Goal: Task Accomplishment & Management: Manage account settings

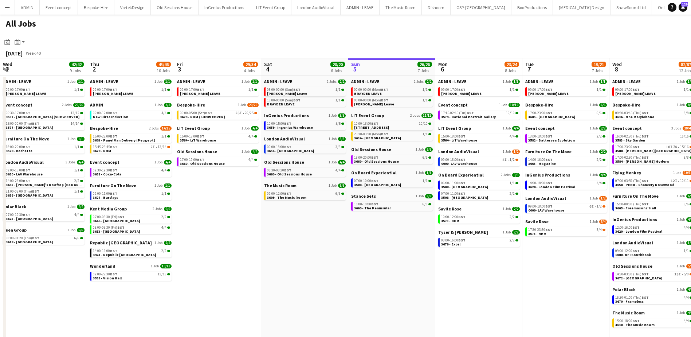
scroll to position [0, 174]
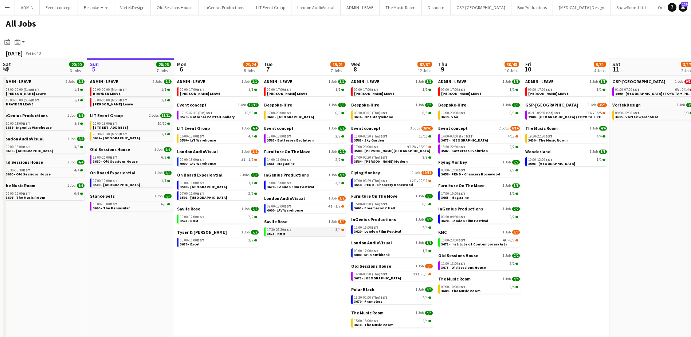
click at [291, 231] on span "BST" at bounding box center [287, 229] width 7 height 5
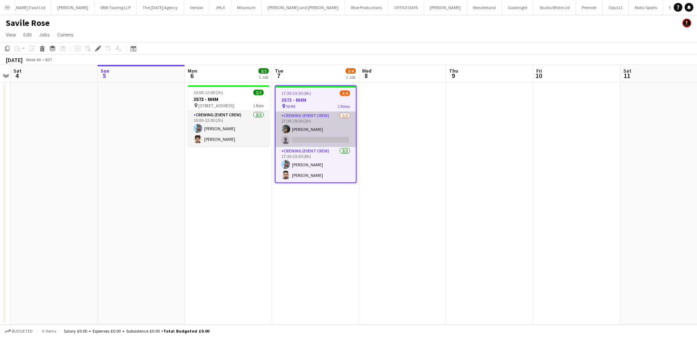
scroll to position [0, 724]
click at [323, 143] on app-card-role "Crewing (Event Crew) 1/2 17:30-19:30 (2h) Kian Chauhan single-neutral-actions" at bounding box center [315, 128] width 80 height 35
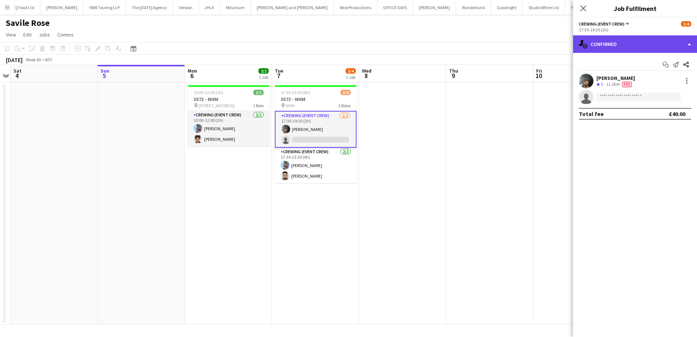
click at [666, 41] on div "single-neutral-actions-check-2 Confirmed" at bounding box center [635, 43] width 124 height 17
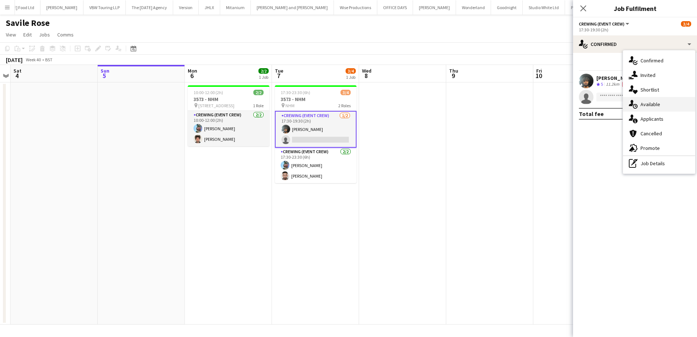
click at [662, 107] on div "single-neutral-actions-upload Available" at bounding box center [659, 104] width 72 height 15
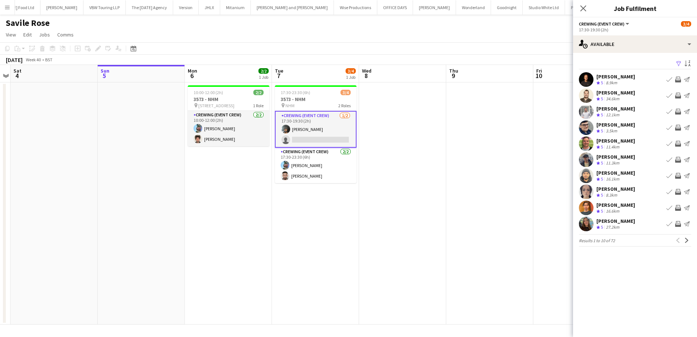
click at [678, 110] on app-icon "Invite crew" at bounding box center [678, 112] width 6 height 6
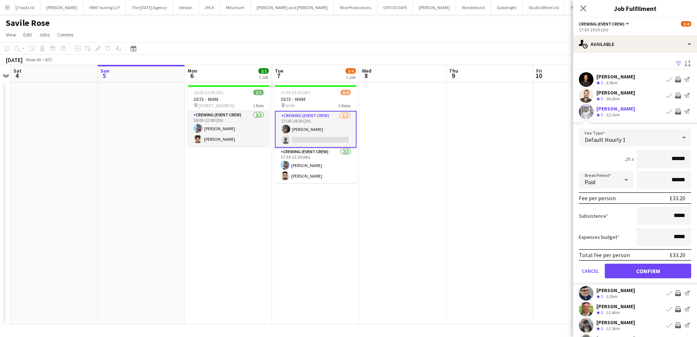
drag, startPoint x: 661, startPoint y: 154, endPoint x: 696, endPoint y: 161, distance: 35.7
click at [695, 161] on mat-expansion-panel "users Available Filter Sort asc Ash Grimmer Crew rating 5 8.9km Book crew Invit…" at bounding box center [635, 195] width 124 height 284
type input "***"
click at [663, 267] on button "Confirm" at bounding box center [647, 270] width 86 height 15
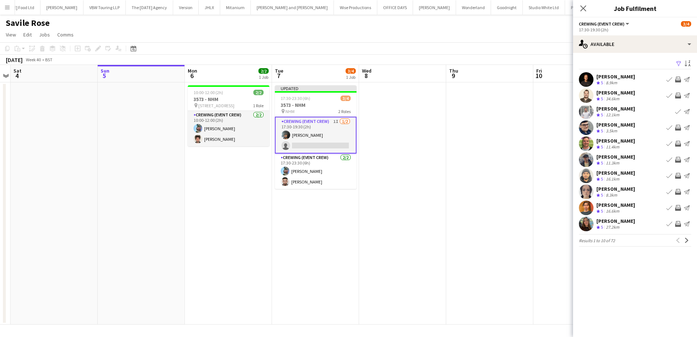
click at [679, 161] on app-icon "Invite crew" at bounding box center [678, 160] width 6 height 6
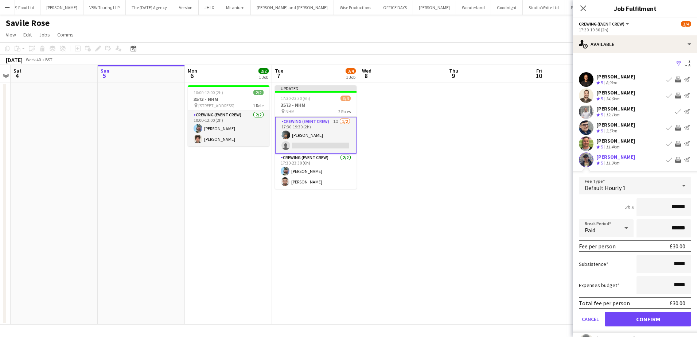
drag, startPoint x: 663, startPoint y: 209, endPoint x: 684, endPoint y: 213, distance: 22.2
click at [684, 213] on input "******" at bounding box center [663, 207] width 55 height 18
type input "***"
click at [649, 319] on button "Confirm" at bounding box center [647, 318] width 86 height 15
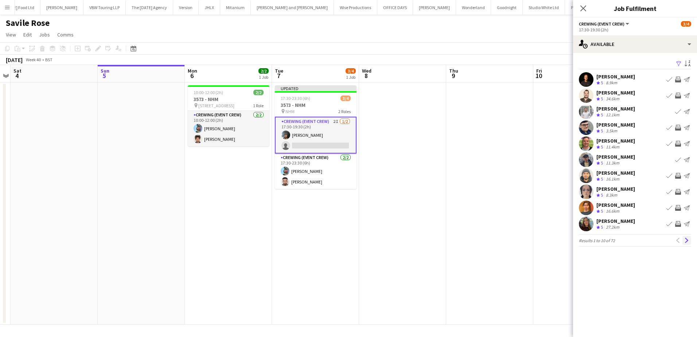
click at [688, 242] on app-icon "Next" at bounding box center [686, 240] width 5 height 5
click at [677, 158] on app-icon "Invite crew" at bounding box center [678, 160] width 6 height 6
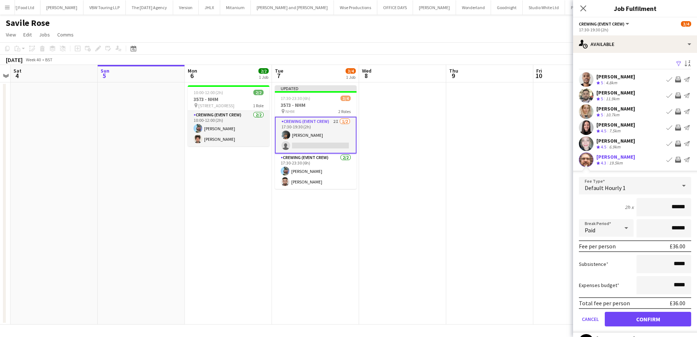
drag, startPoint x: 662, startPoint y: 203, endPoint x: 684, endPoint y: 210, distance: 23.3
click at [684, 210] on input "******" at bounding box center [663, 207] width 55 height 18
type input "***"
click at [663, 317] on button "Confirm" at bounding box center [647, 318] width 86 height 15
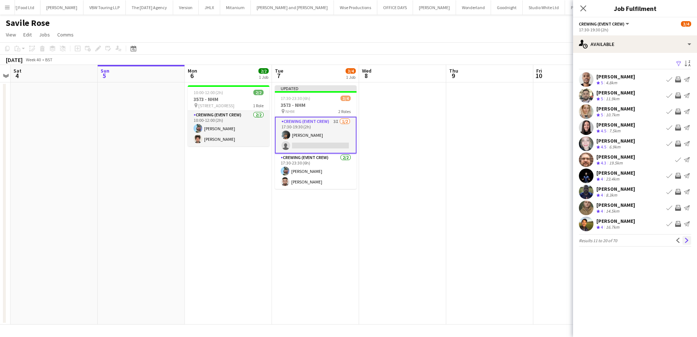
click at [687, 242] on app-icon "Next" at bounding box center [686, 240] width 5 height 5
click at [677, 110] on app-icon "Invite crew" at bounding box center [678, 112] width 6 height 6
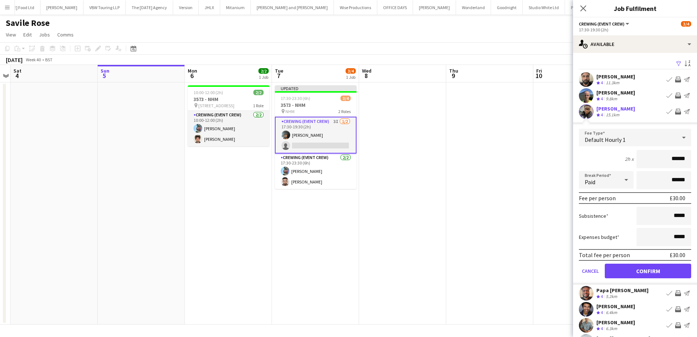
drag, startPoint x: 664, startPoint y: 157, endPoint x: 684, endPoint y: 158, distance: 20.4
click at [684, 158] on input "******" at bounding box center [663, 159] width 55 height 18
type input "***"
click at [665, 267] on button "Confirm" at bounding box center [647, 270] width 86 height 15
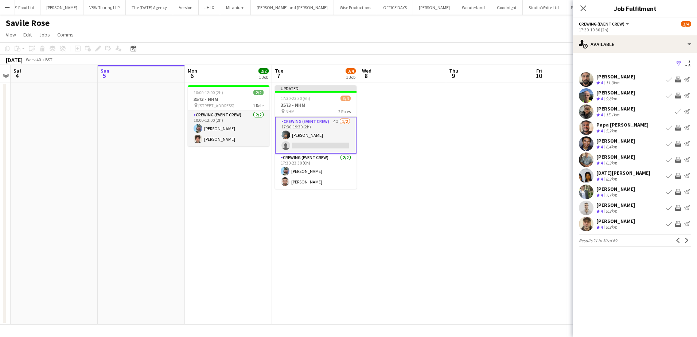
click at [679, 128] on app-icon "Invite crew" at bounding box center [678, 128] width 6 height 6
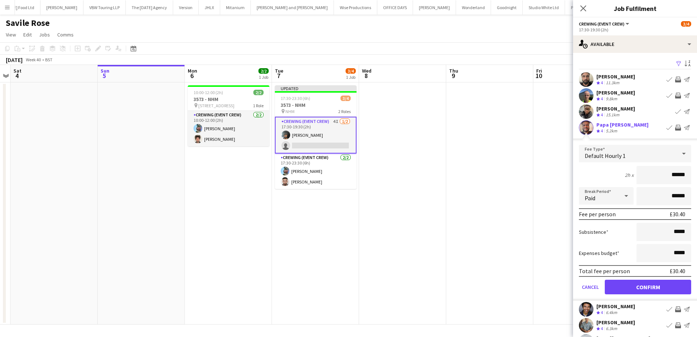
drag, startPoint x: 663, startPoint y: 172, endPoint x: 683, endPoint y: 179, distance: 20.6
click at [683, 179] on input "******" at bounding box center [663, 175] width 55 height 18
type input "***"
click at [643, 285] on button "Confirm" at bounding box center [647, 286] width 86 height 15
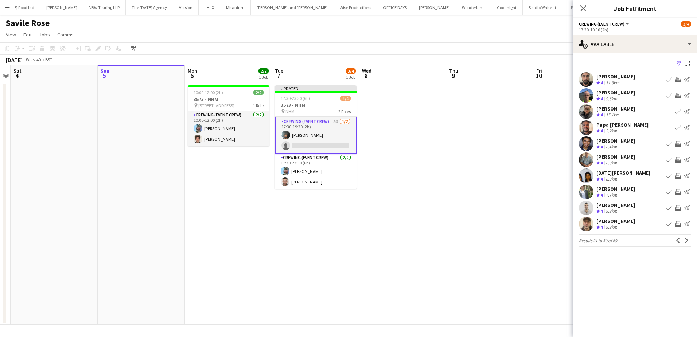
click at [686, 245] on app-pager "Results 21 to 30 of 69 Previous Next" at bounding box center [634, 240] width 112 height 12
click at [514, 183] on app-date-cell at bounding box center [489, 203] width 87 height 242
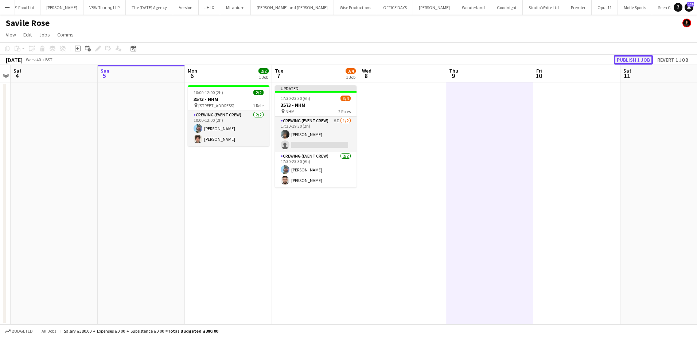
click at [638, 56] on button "Publish 1 job" at bounding box center [632, 59] width 39 height 9
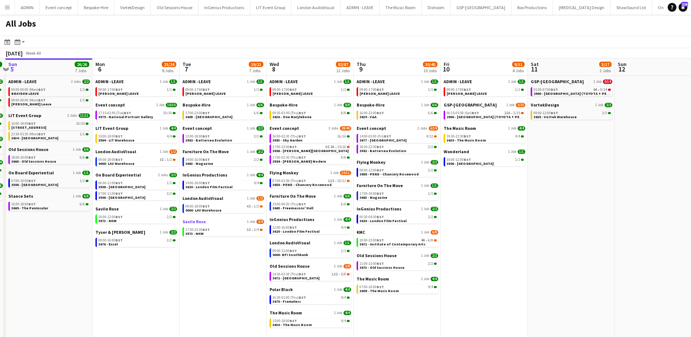
scroll to position [0, 270]
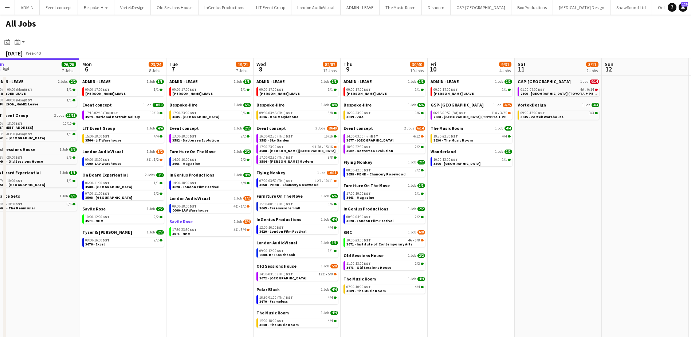
drag, startPoint x: 313, startPoint y: 265, endPoint x: 223, endPoint y: 223, distance: 99.6
click at [223, 228] on app-calendar-viewport "Thu 2 45/46 10 Jobs Fri 3 29/34 4 Jobs Sat 4 20/20 6 Jobs Sun 5 26/26 7 Jobs Mo…" at bounding box center [345, 202] width 691 height 289
click at [305, 148] on div "17:00-23:00 BST 9I 2A • 15/16" at bounding box center [297, 147] width 77 height 4
click at [280, 274] on span "14:30-03:30 (Thu) BST" at bounding box center [276, 274] width 34 height 4
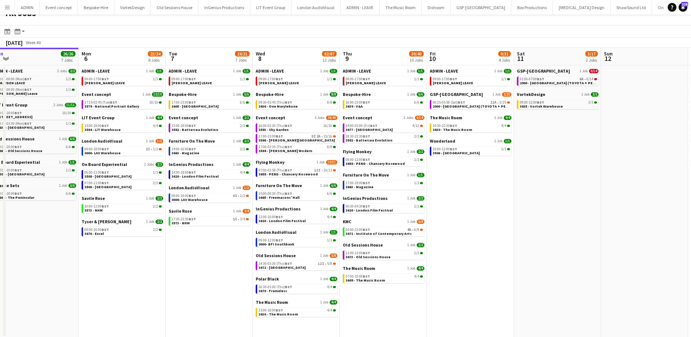
scroll to position [11, 0]
click at [295, 176] on app-brief-job-card "07:00-03:59 (Thu) BST 12I • 10/11 3658 - PEND - Chancery Rosewood" at bounding box center [297, 171] width 82 height 9
click at [290, 173] on span "3658 - PEND - Chancery Rosewood" at bounding box center [288, 173] width 59 height 5
click at [205, 199] on span "0000- LAV Warehouse" at bounding box center [190, 199] width 36 height 5
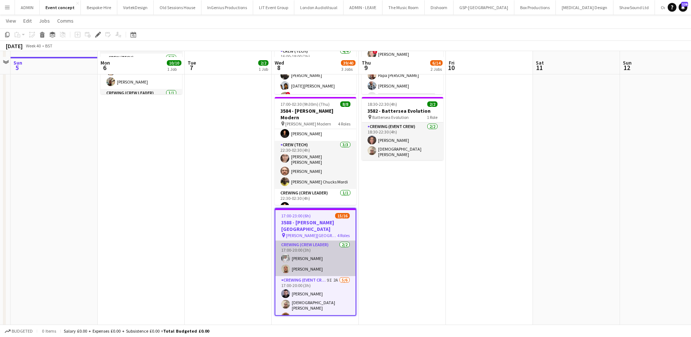
scroll to position [104, 0]
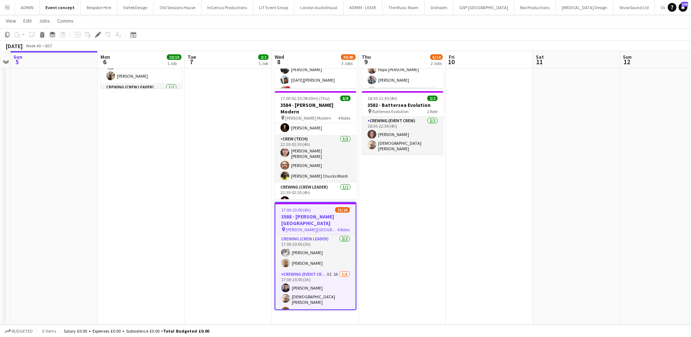
click at [293, 209] on span "17:00-23:00 (6h)" at bounding box center [296, 209] width 30 height 5
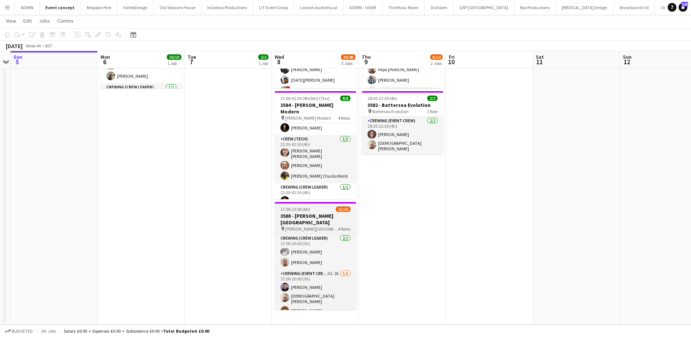
click at [309, 217] on h3 "3588 - [PERSON_NAME][GEOGRAPHIC_DATA]" at bounding box center [316, 218] width 82 height 13
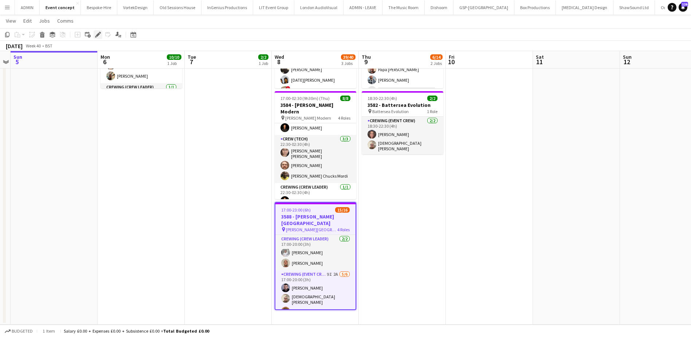
click at [97, 37] on icon "Edit" at bounding box center [98, 35] width 6 height 6
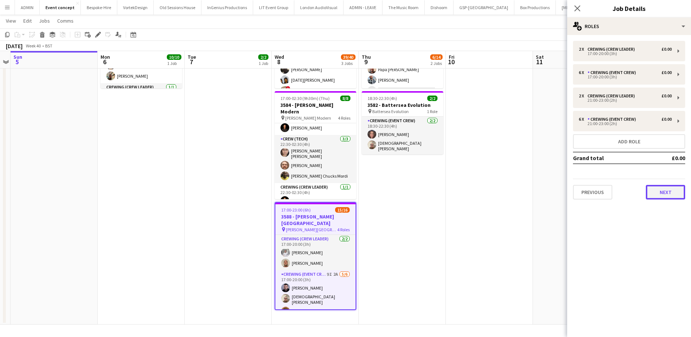
click at [658, 187] on button "Next" at bounding box center [665, 192] width 39 height 15
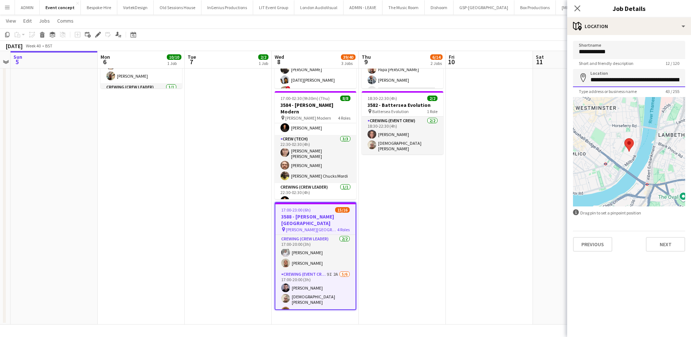
click at [628, 78] on input "**********" at bounding box center [629, 78] width 112 height 18
click at [428, 248] on app-date-cell "14:00-03:00 (13h) (Fri) 4/12 3677 - Somerset House pin Somerset House 4 Roles C…" at bounding box center [402, 150] width 87 height 347
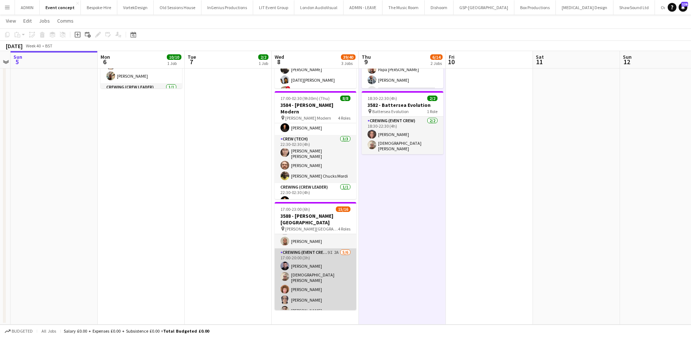
scroll to position [0, 0]
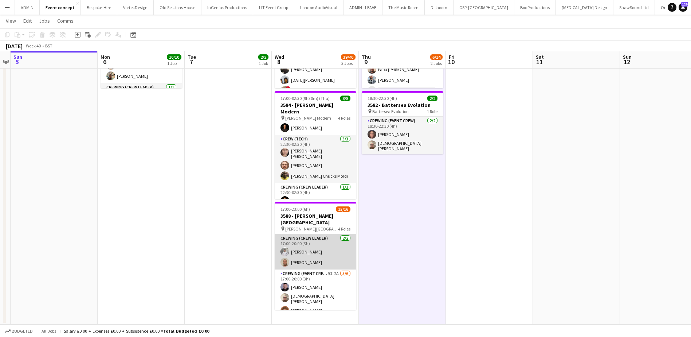
click at [315, 248] on app-card-role "Crewing (Crew Leader) 2/2 17:00-20:00 (3h) Graham Rex Stephen Lyle" at bounding box center [316, 251] width 82 height 35
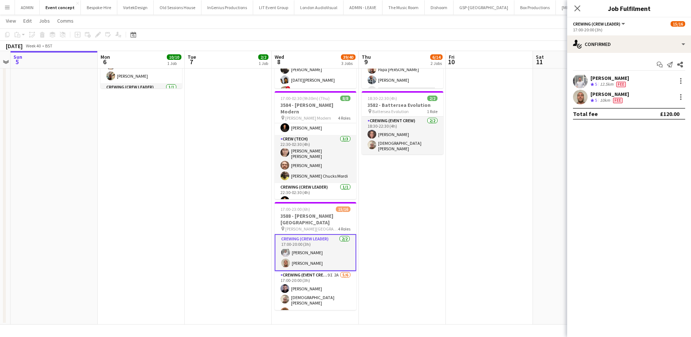
click at [599, 77] on div "[PERSON_NAME]" at bounding box center [610, 78] width 39 height 7
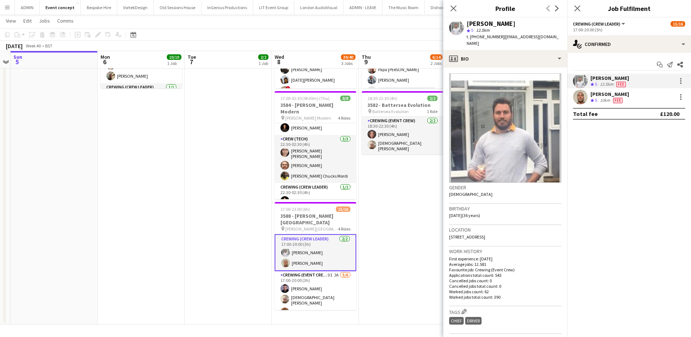
click at [489, 39] on span "t. +447935332660" at bounding box center [486, 36] width 38 height 5
copy span "447935332660"
click at [167, 193] on app-date-cell "17:15-02:45 (9h30m) (Tue) 10/10 3579 - National Portrait Gallery pin National P…" at bounding box center [141, 150] width 87 height 347
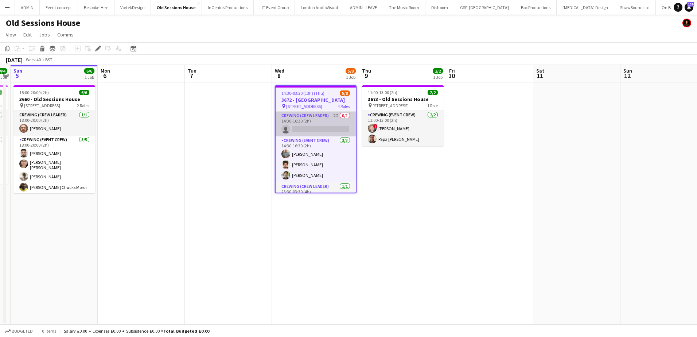
click at [325, 131] on app-card-role "Crewing (Crew Leader) 2I 0/1 14:30-16:30 (2h) single-neutral-actions" at bounding box center [315, 123] width 80 height 25
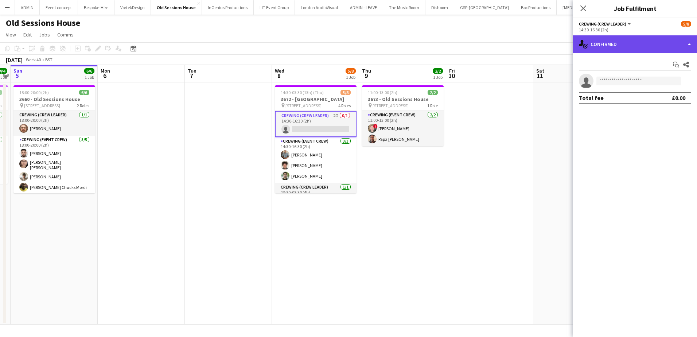
click at [621, 43] on div "single-neutral-actions-check-2 Confirmed" at bounding box center [635, 43] width 124 height 17
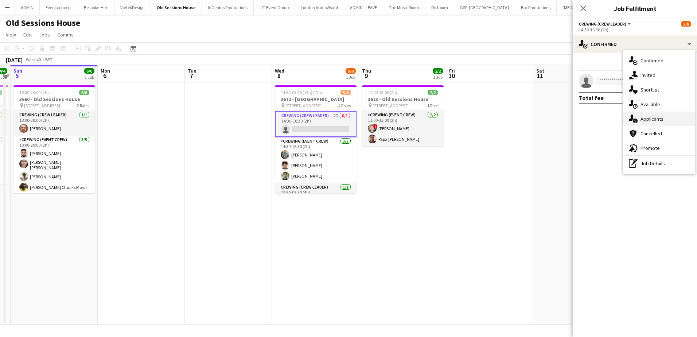
click at [653, 119] on span "Applicants" at bounding box center [651, 118] width 23 height 7
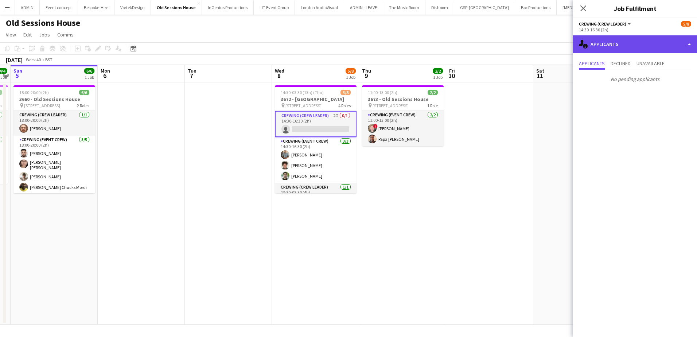
click at [645, 44] on div "single-neutral-actions-information Applicants" at bounding box center [635, 43] width 124 height 17
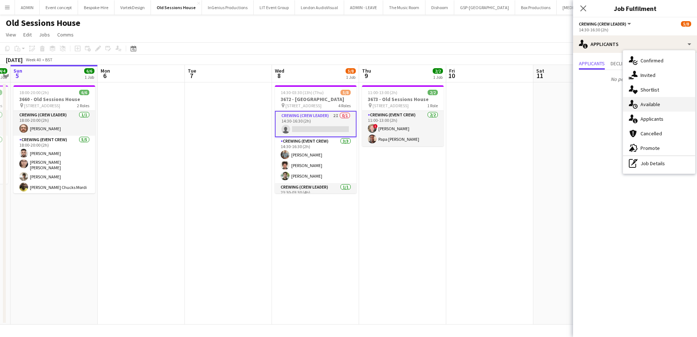
click at [656, 110] on div "single-neutral-actions-upload Available" at bounding box center [659, 104] width 72 height 15
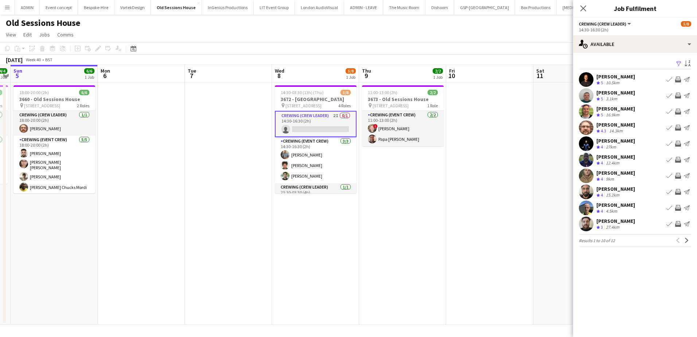
click at [617, 77] on div "Ash Grimmer" at bounding box center [615, 76] width 39 height 7
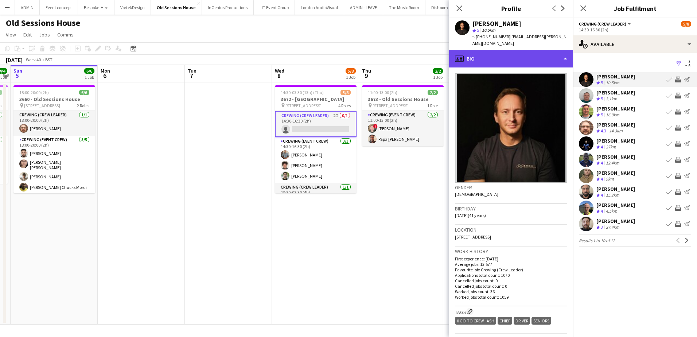
click at [510, 51] on div "profile Bio" at bounding box center [511, 58] width 124 height 17
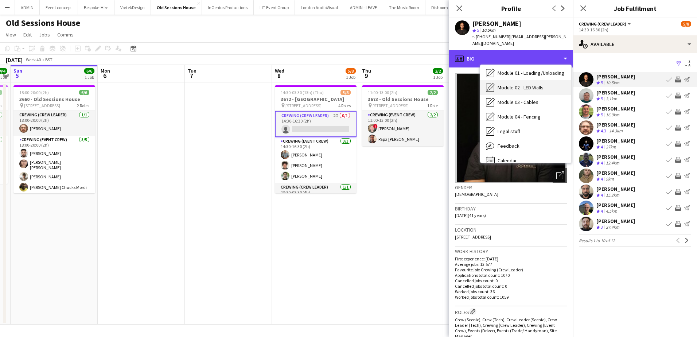
scroll to position [156, 0]
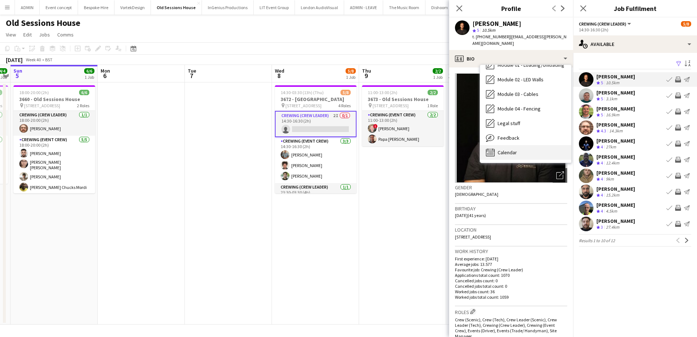
click at [517, 145] on div "Calendar Calendar" at bounding box center [525, 152] width 91 height 15
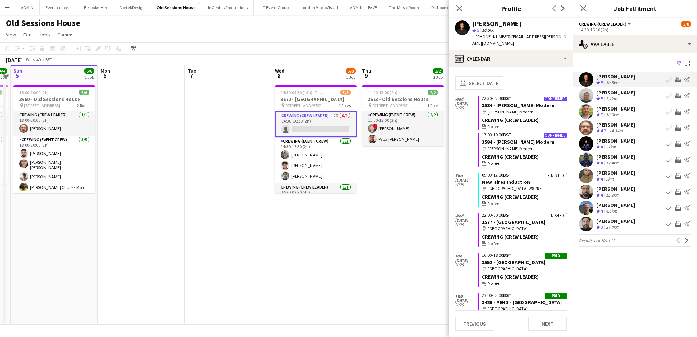
click at [617, 94] on div "Brayden Davison" at bounding box center [615, 92] width 39 height 7
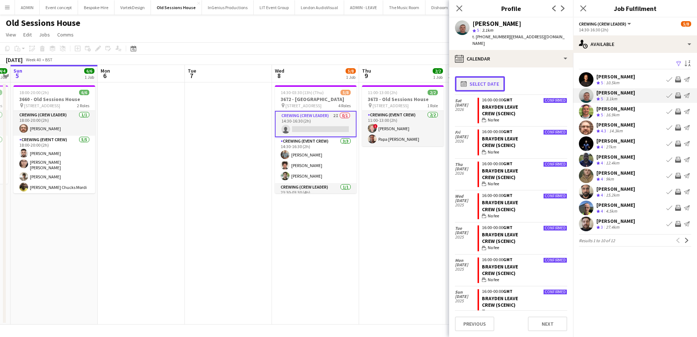
click at [493, 80] on button "calendar-full Select date" at bounding box center [480, 83] width 50 height 15
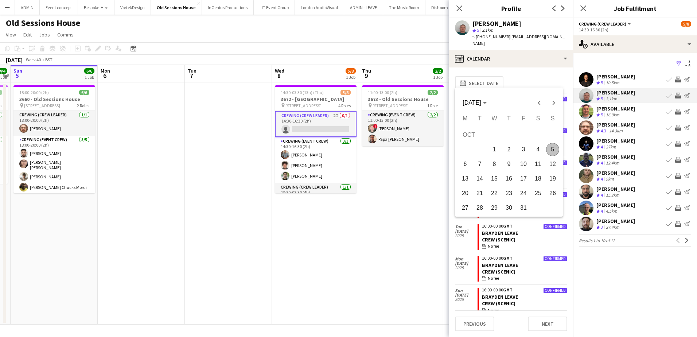
click at [491, 164] on span "8" at bounding box center [493, 163] width 13 height 13
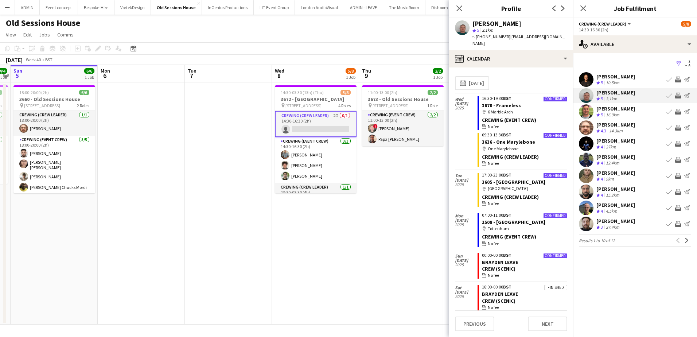
click at [622, 126] on div "Corey Arnold" at bounding box center [615, 124] width 39 height 7
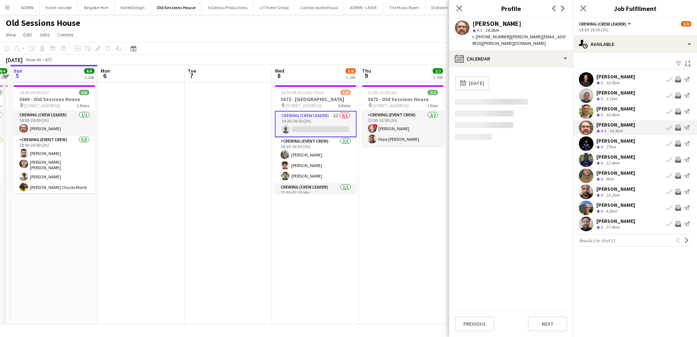
click at [677, 129] on app-icon "Invite crew" at bounding box center [678, 128] width 6 height 6
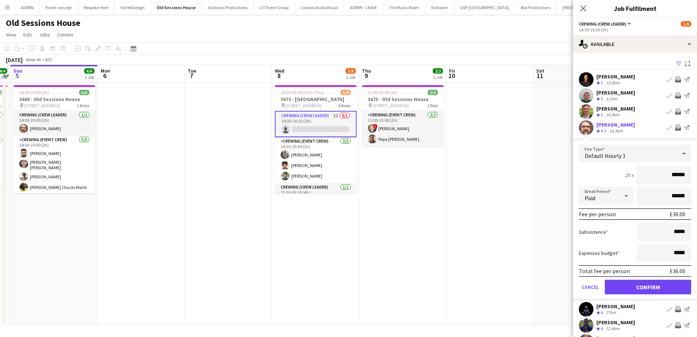
drag, startPoint x: 660, startPoint y: 173, endPoint x: 688, endPoint y: 174, distance: 28.1
click at [688, 174] on form "Fee Type Default Hourly 1 2h x ****** Break Period Paid ****** Fee per person £…" at bounding box center [635, 223] width 124 height 156
type input "***"
click at [640, 285] on button "Confirm" at bounding box center [647, 286] width 86 height 15
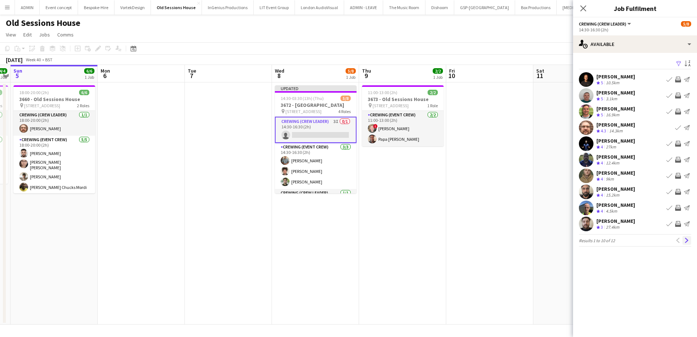
click at [688, 241] on app-icon "Next" at bounding box center [686, 240] width 5 height 5
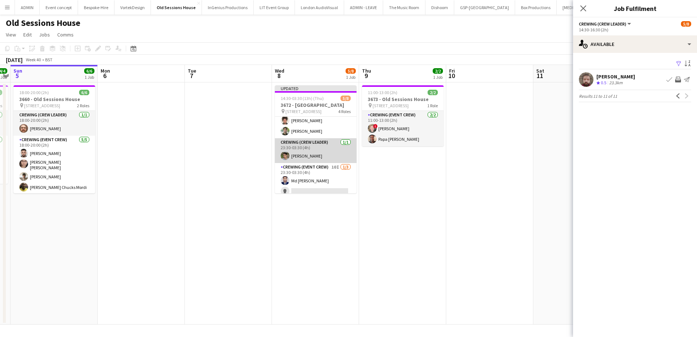
scroll to position [68, 0]
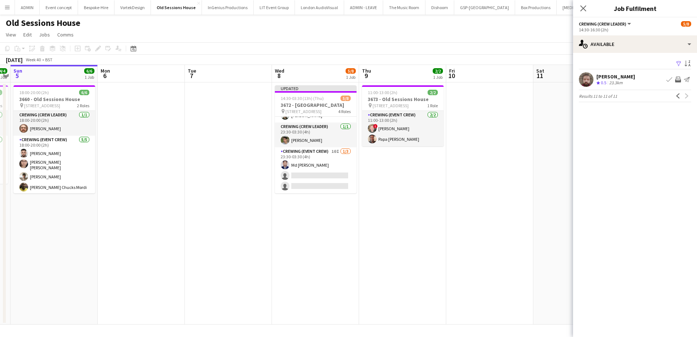
click at [509, 121] on app-date-cell at bounding box center [489, 203] width 87 height 242
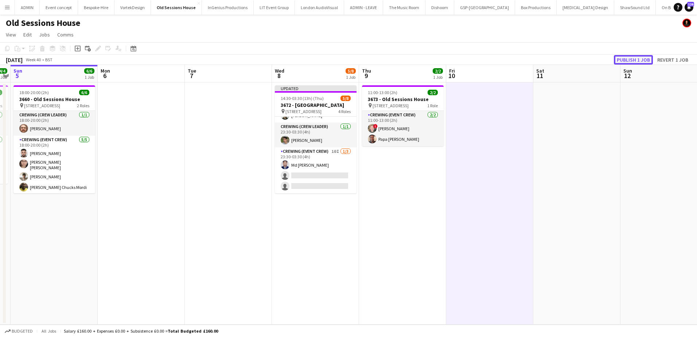
click at [620, 62] on button "Publish 1 job" at bounding box center [632, 59] width 39 height 9
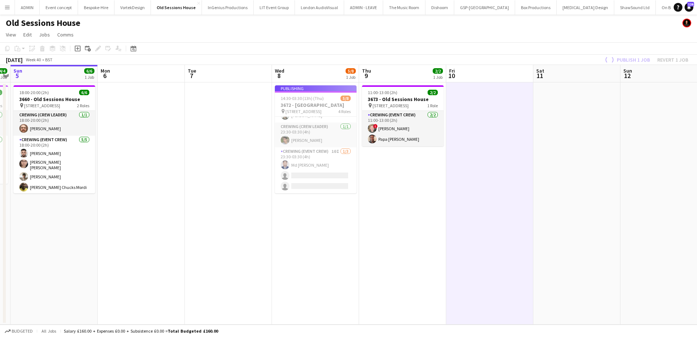
scroll to position [61, 0]
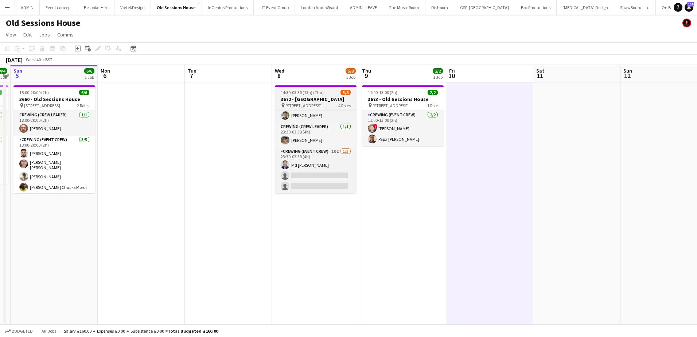
click at [297, 93] on span "14:30-03:30 (13h) (Thu)" at bounding box center [302, 92] width 43 height 5
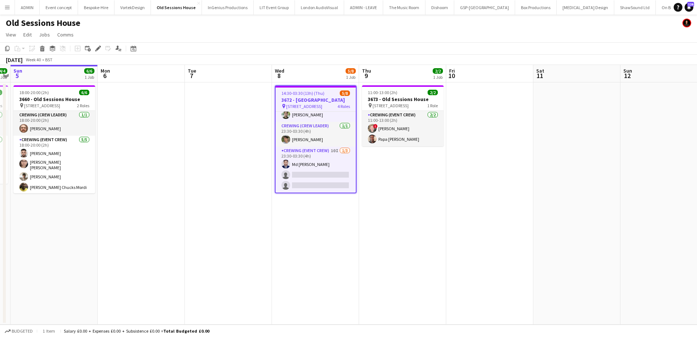
click at [297, 93] on span "14:30-03:30 (13h) (Thu)" at bounding box center [302, 92] width 43 height 5
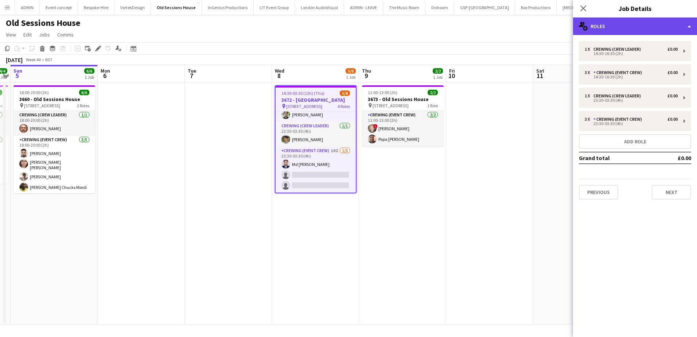
click at [660, 26] on div "multiple-users-add Roles" at bounding box center [635, 25] width 124 height 17
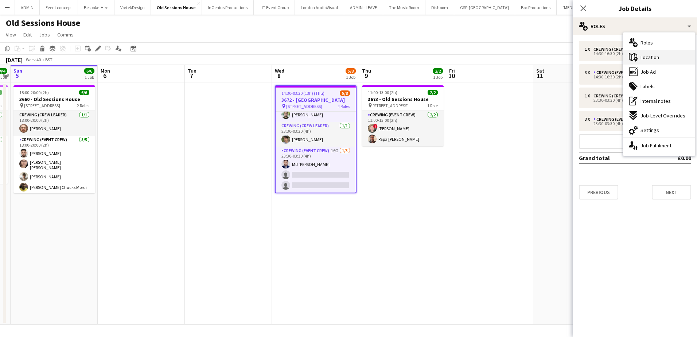
click at [659, 59] on div "maps-pin-1 Location" at bounding box center [659, 57] width 72 height 15
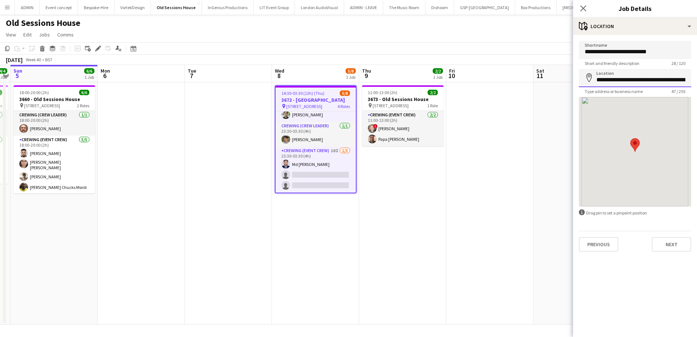
click at [608, 79] on input "**********" at bounding box center [634, 78] width 112 height 18
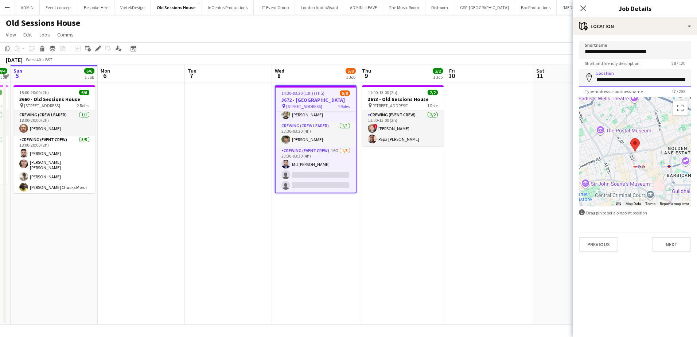
click at [608, 79] on input "**********" at bounding box center [634, 78] width 112 height 18
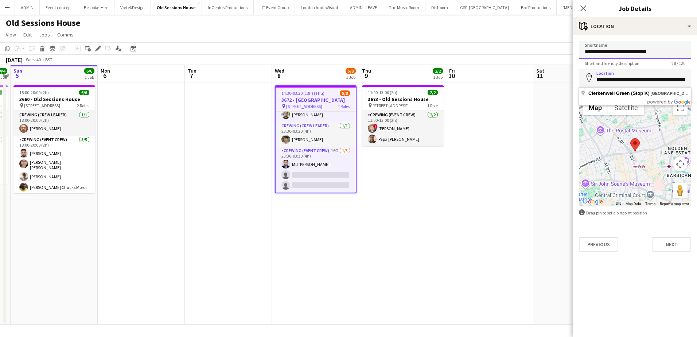
click at [607, 54] on input "**********" at bounding box center [634, 50] width 112 height 18
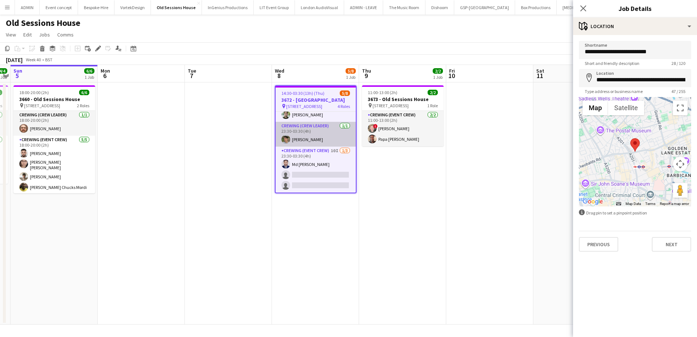
click at [326, 141] on app-card-role "Crewing (Crew Leader) 1/1 23:30-03:30 (4h) Alistair Redding" at bounding box center [315, 134] width 80 height 25
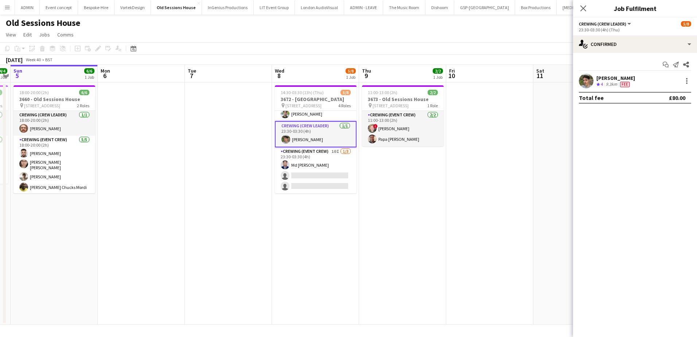
click at [612, 81] on div "Alistair Redding" at bounding box center [615, 78] width 39 height 7
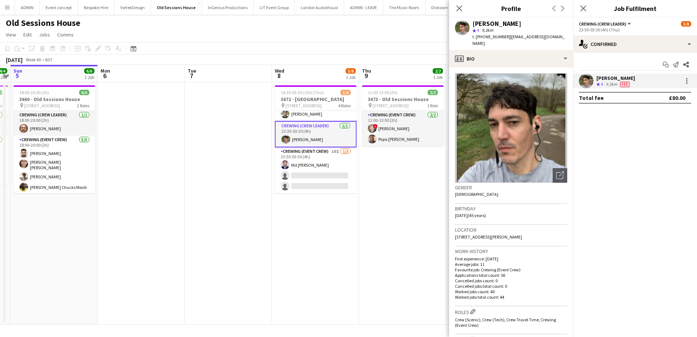
click at [502, 36] on span "t. +447487654773" at bounding box center [491, 36] width 38 height 5
copy span "447487654773"
click at [219, 114] on app-date-cell at bounding box center [228, 203] width 87 height 242
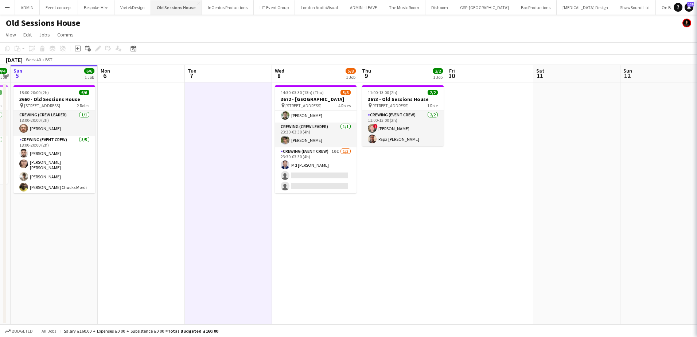
scroll to position [61, 0]
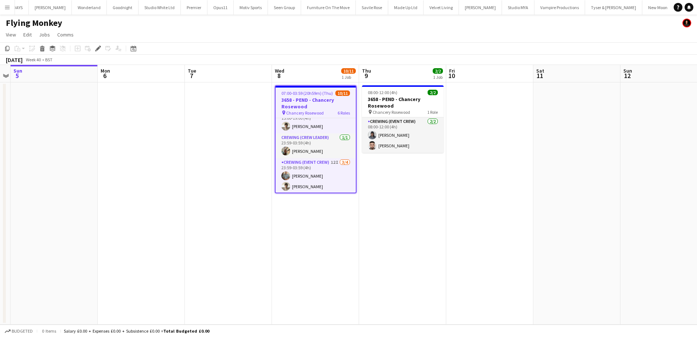
scroll to position [127, 0]
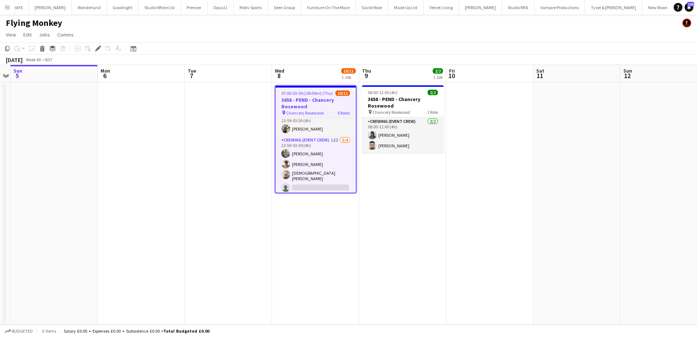
drag, startPoint x: 100, startPoint y: 51, endPoint x: 127, endPoint y: 55, distance: 27.7
click at [100, 51] on icon "Edit" at bounding box center [98, 49] width 6 height 6
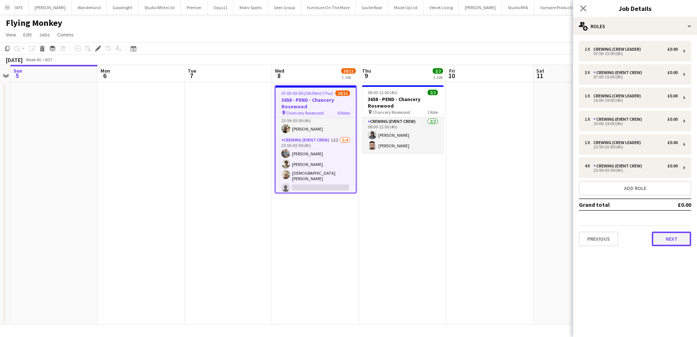
click at [674, 234] on button "Next" at bounding box center [670, 238] width 39 height 15
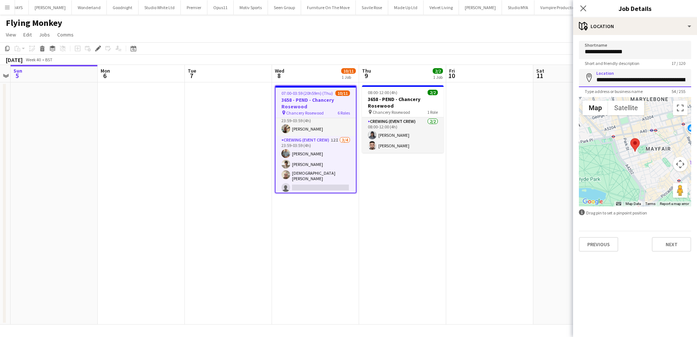
click at [649, 82] on input "**********" at bounding box center [634, 78] width 112 height 18
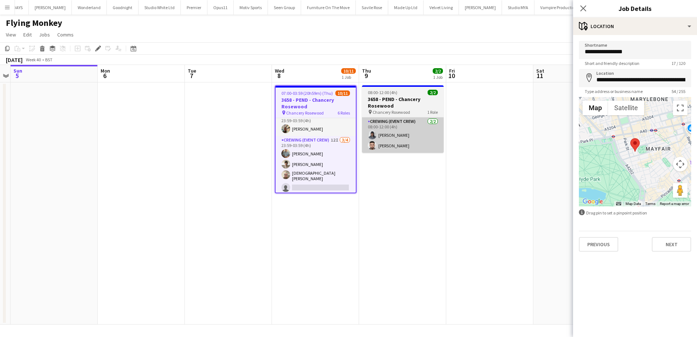
drag, startPoint x: 321, startPoint y: 126, endPoint x: 386, endPoint y: 123, distance: 64.9
click at [321, 126] on app-card-role "Crewing (Crew Leader) [DATE] 23:59-03:59 (4h) [PERSON_NAME]" at bounding box center [315, 123] width 80 height 25
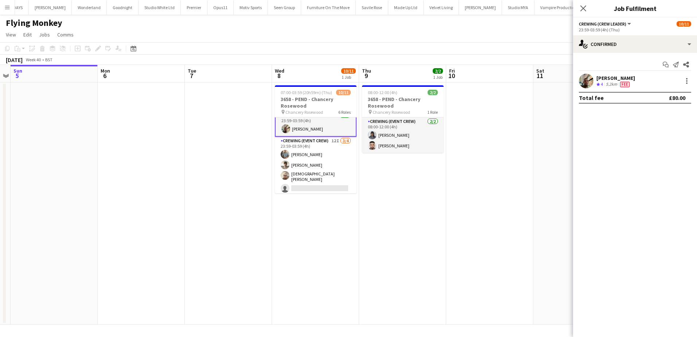
click at [610, 80] on div "[PERSON_NAME]" at bounding box center [615, 78] width 39 height 7
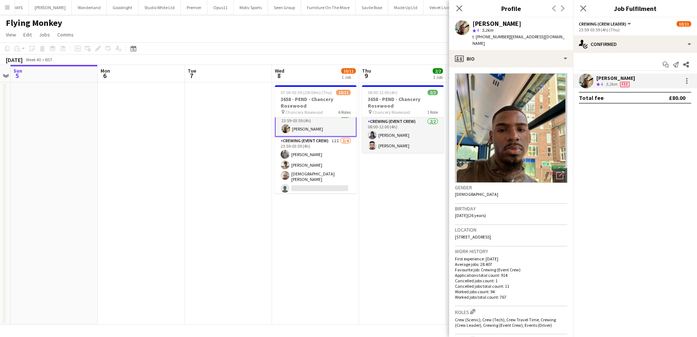
click at [494, 39] on span "t. [PHONE_NUMBER]" at bounding box center [491, 36] width 38 height 5
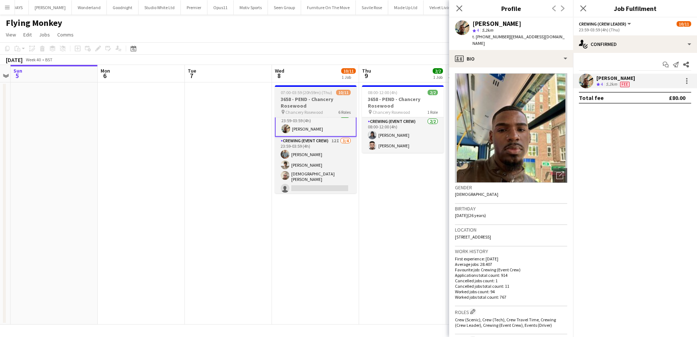
copy span "447951879132"
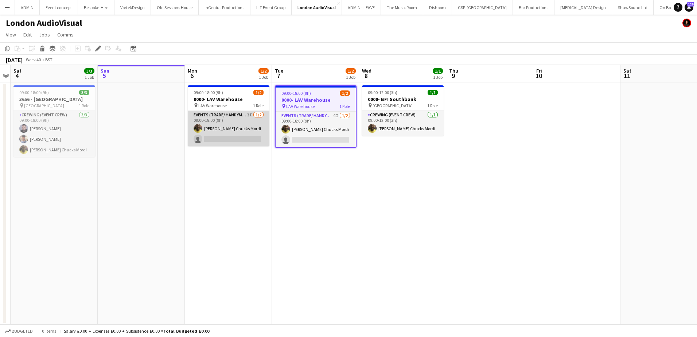
click at [246, 138] on app-card-role "Events (Trade/ Handyman) 3I [DATE] 09:00-18:00 (9h) [PERSON_NAME] Chucks Mordi …" at bounding box center [229, 128] width 82 height 35
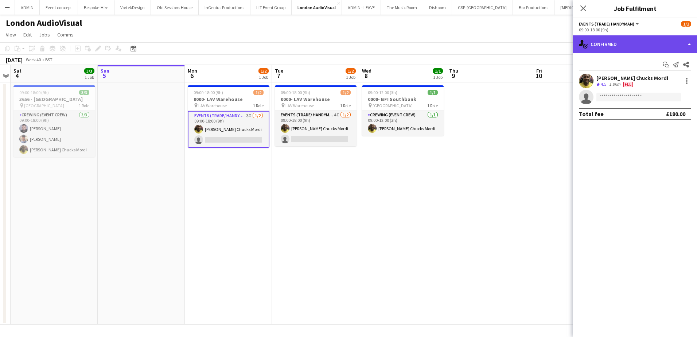
click at [644, 45] on div "single-neutral-actions-check-2 Confirmed" at bounding box center [635, 43] width 124 height 17
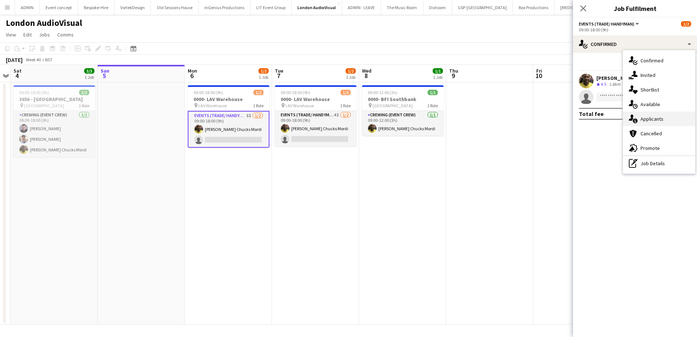
click at [650, 117] on span "Applicants" at bounding box center [651, 118] width 23 height 7
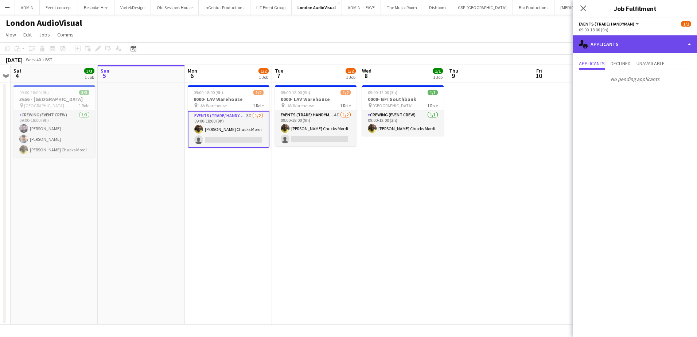
click at [648, 43] on div "single-neutral-actions-information Applicants" at bounding box center [635, 43] width 124 height 17
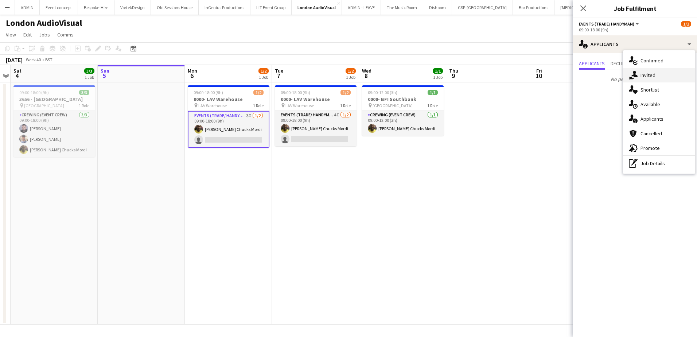
click at [658, 73] on div "single-neutral-actions-share-1 Invited" at bounding box center [659, 75] width 72 height 15
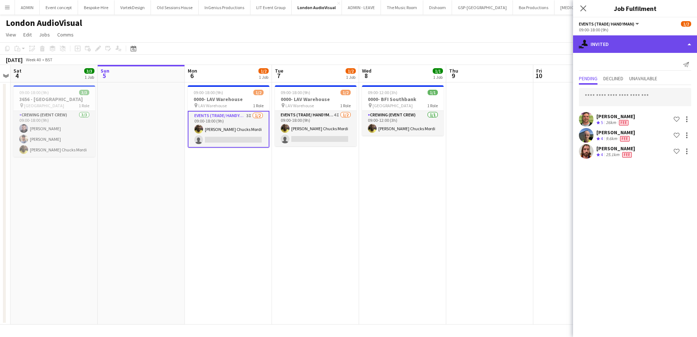
click at [639, 42] on div "single-neutral-actions-share-1 Invited" at bounding box center [635, 43] width 124 height 17
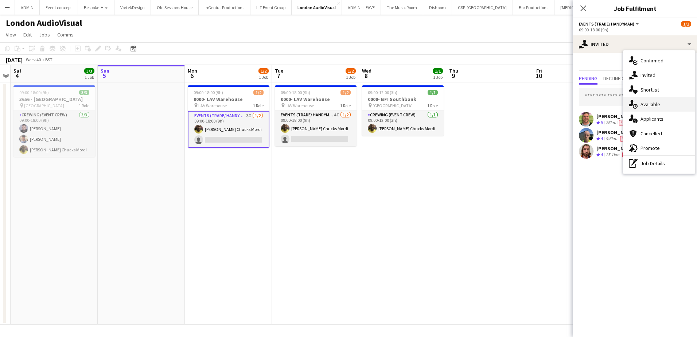
click at [656, 101] on span "Available" at bounding box center [650, 104] width 20 height 7
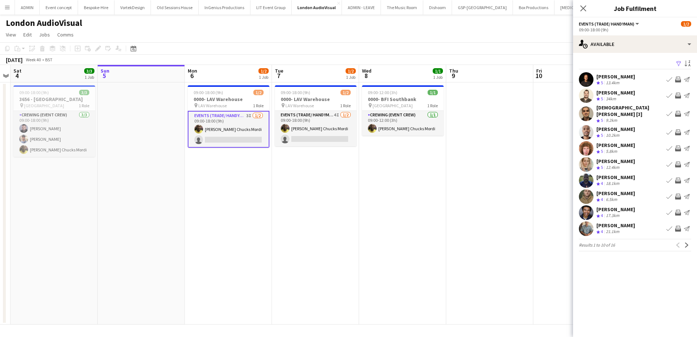
click at [678, 95] on app-icon "Invite crew" at bounding box center [678, 96] width 6 height 6
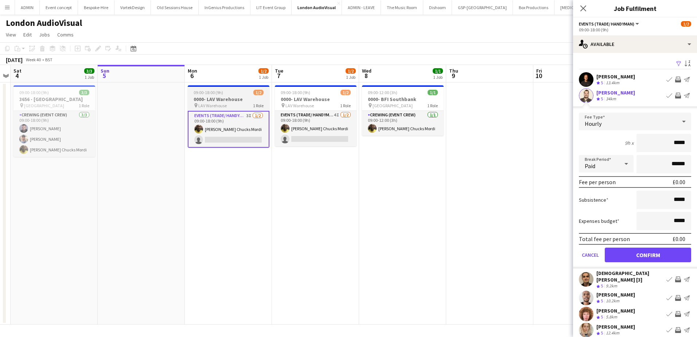
click at [234, 95] on app-job-card "09:00-18:00 (9h) 1/2 0000- LAV Warehouse pin LAV Warehouse 1 Role Events (Trade…" at bounding box center [229, 116] width 82 height 62
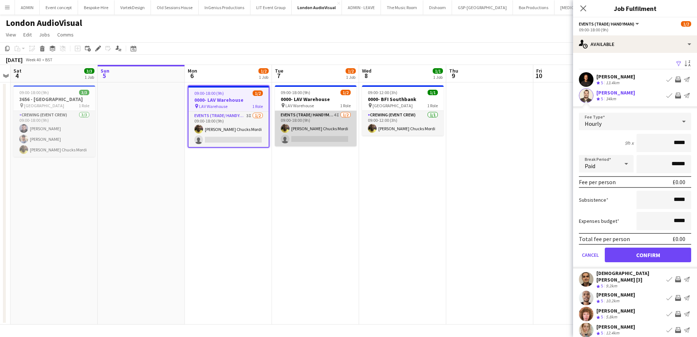
click at [324, 134] on app-card-role "Events (Trade/ Handyman) 4I 1/2 09:00-18:00 (9h) Alphonsus Chucks Mordi single-…" at bounding box center [316, 128] width 82 height 35
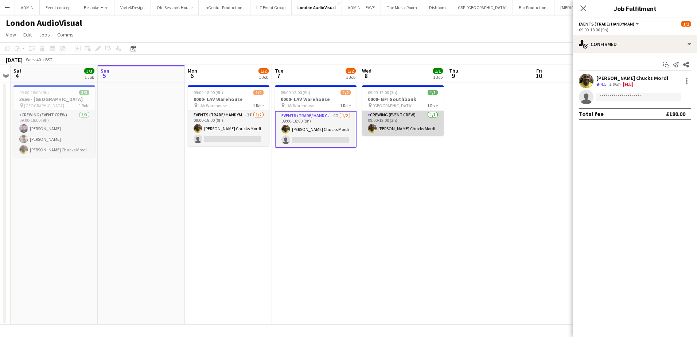
click at [398, 128] on app-card-role "Crewing (Event Crew) 1/1 09:00-12:00 (3h) Alphonsus Chucks Mordi" at bounding box center [403, 123] width 82 height 25
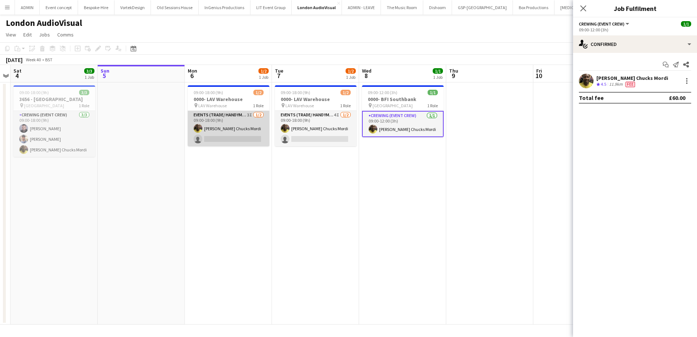
click at [244, 133] on app-card-role "Events (Trade/ Handyman) 3I 1/2 09:00-18:00 (9h) Alphonsus Chucks Mordi single-…" at bounding box center [229, 128] width 82 height 35
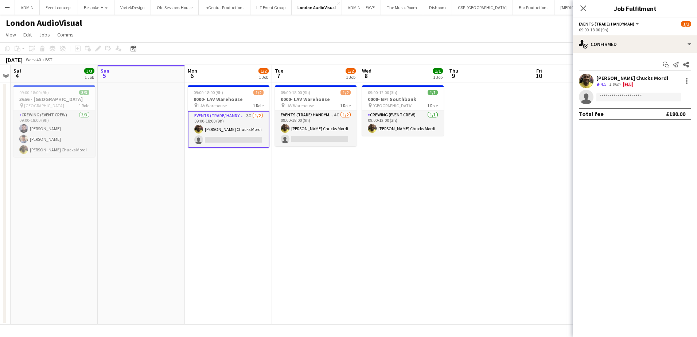
scroll to position [0, 250]
click at [501, 114] on app-date-cell at bounding box center [490, 203] width 87 height 242
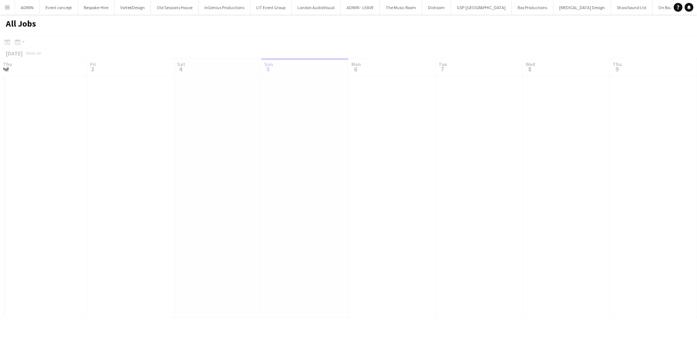
scroll to position [0, 174]
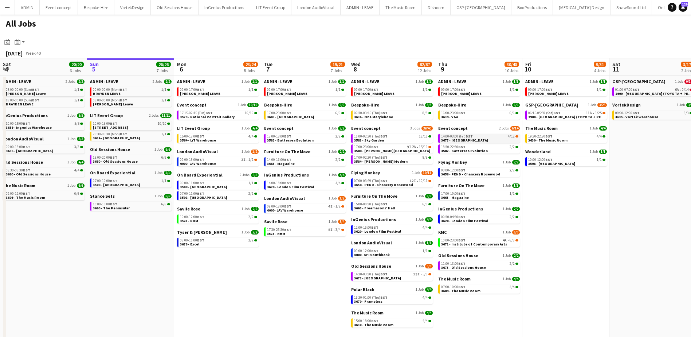
click at [475, 139] on span "3677 - [GEOGRAPHIC_DATA]" at bounding box center [464, 140] width 47 height 5
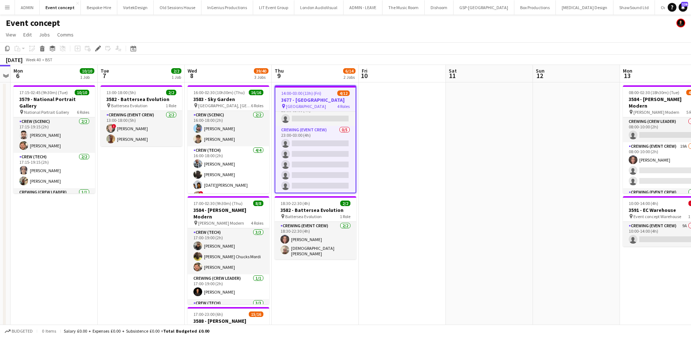
scroll to position [103, 0]
click at [296, 90] on app-job-card "14:00-03:00 (13h) (Fri) 4/12 3677 - [GEOGRAPHIC_DATA] pin Somerset House 4 Role…" at bounding box center [316, 139] width 82 height 108
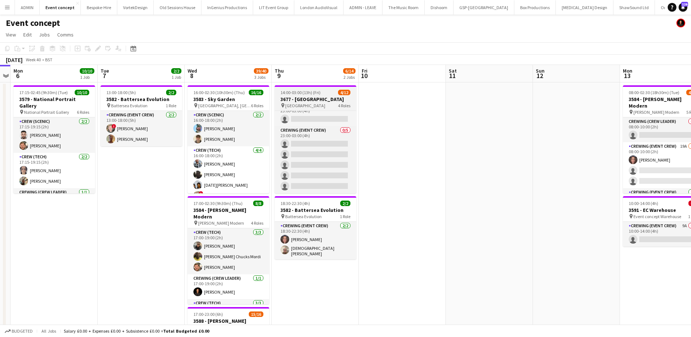
click at [292, 94] on span "14:00-03:00 (13h) (Fri)" at bounding box center [301, 92] width 40 height 5
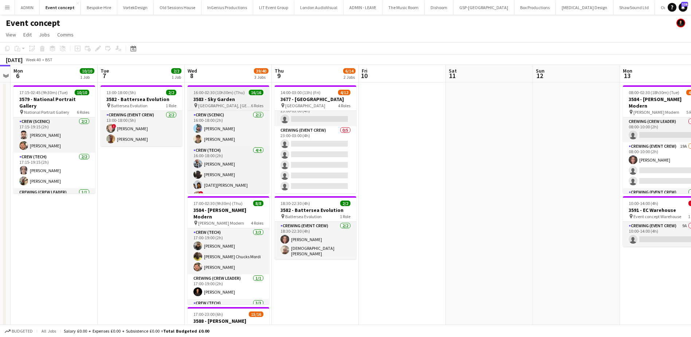
scroll to position [103, 0]
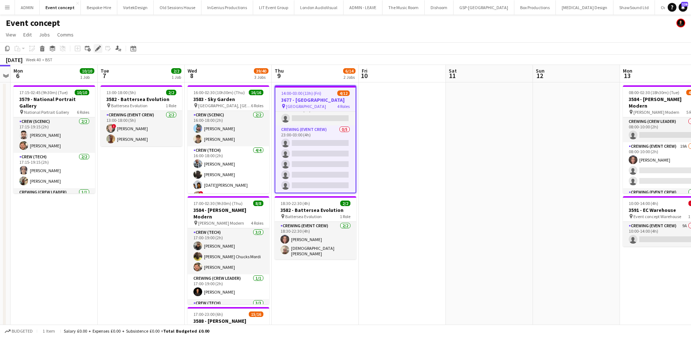
click at [100, 48] on icon "Edit" at bounding box center [98, 49] width 6 height 6
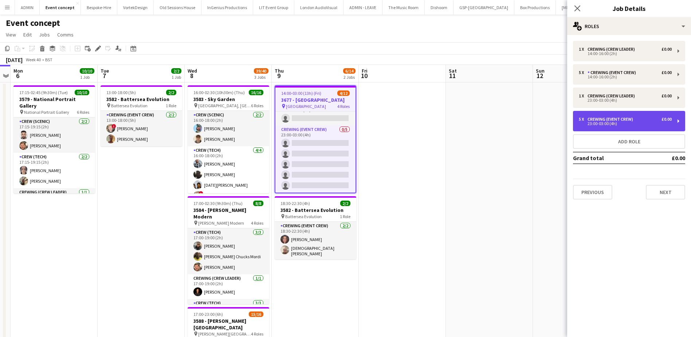
click at [604, 118] on div "Crewing (Event Crew)" at bounding box center [612, 119] width 48 height 5
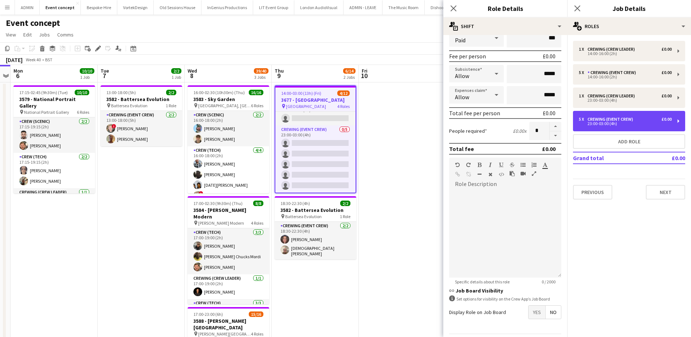
scroll to position [109, 0]
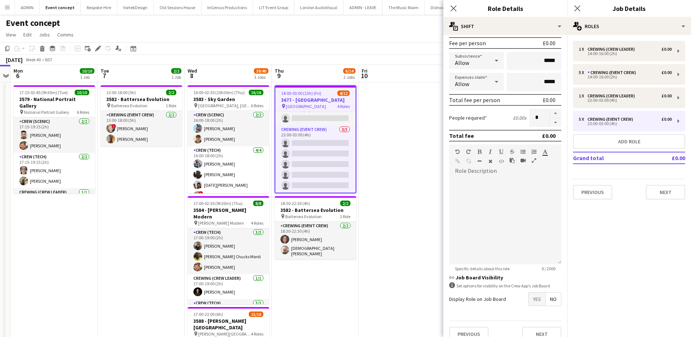
click at [529, 297] on span "Yes" at bounding box center [537, 298] width 17 height 13
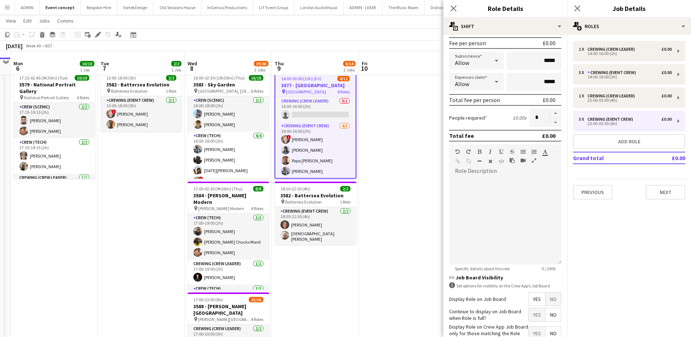
scroll to position [36, 0]
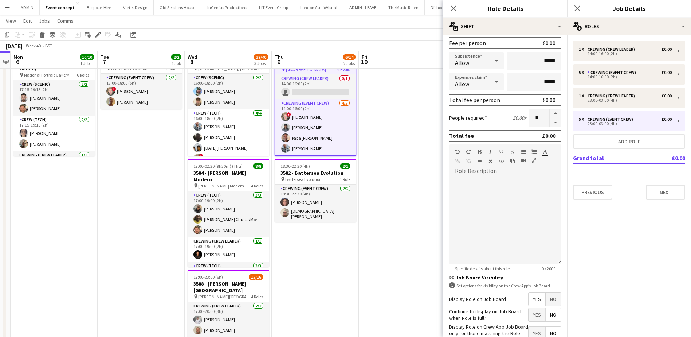
click at [407, 134] on app-date-cell at bounding box center [402, 218] width 87 height 347
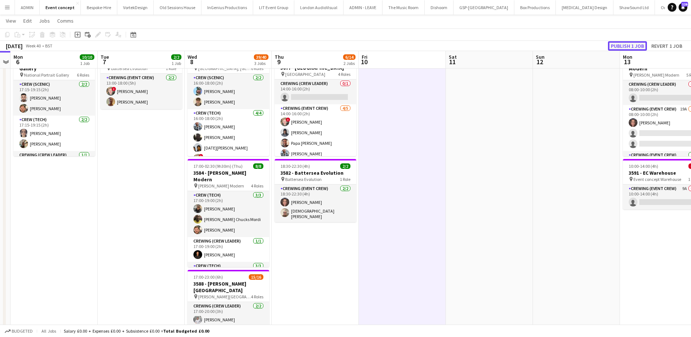
click at [636, 43] on button "Publish 1 job" at bounding box center [627, 45] width 39 height 9
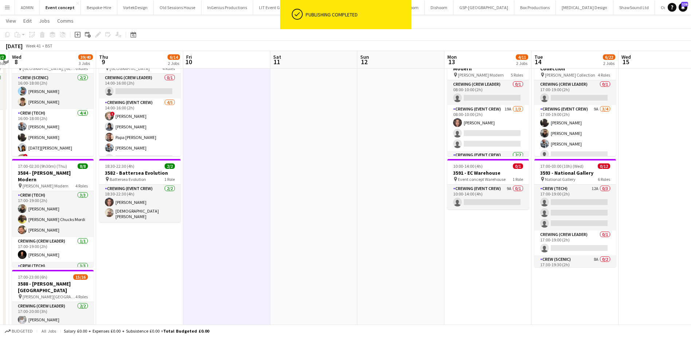
drag, startPoint x: 590, startPoint y: 129, endPoint x: 415, endPoint y: 129, distance: 175.2
click at [415, 129] on app-calendar-viewport "Sun 5 Mon 6 10/10 1 Job Tue 7 2/2 1 Job Wed 8 39/40 3 Jobs Thu 9 6/14 2 Jobs Fr…" at bounding box center [345, 192] width 691 height 400
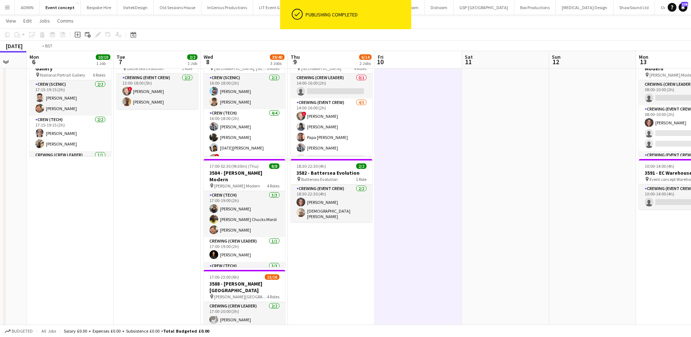
scroll to position [0, 147]
drag, startPoint x: 345, startPoint y: 162, endPoint x: 432, endPoint y: 161, distance: 86.7
click at [432, 161] on app-calendar-viewport "Sat 4 Sun 5 Mon 6 10/10 1 Job Tue 7 2/2 1 Job Wed 8 39/40 3 Jobs Thu 9 6/14 2 J…" at bounding box center [345, 192] width 691 height 400
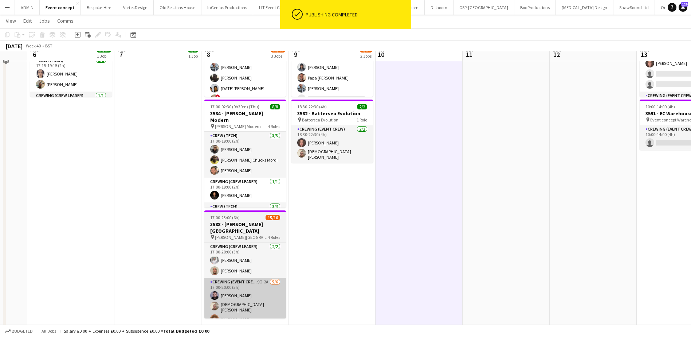
scroll to position [104, 0]
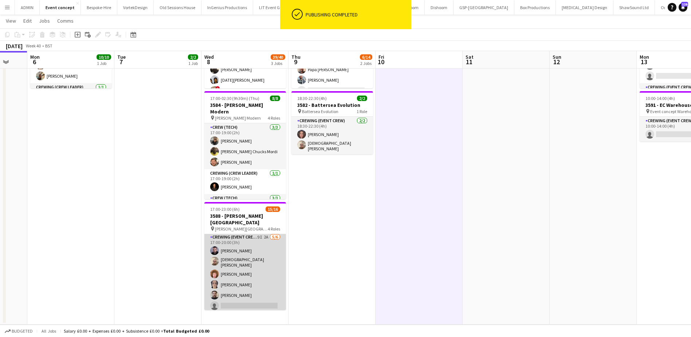
click at [248, 278] on app-card-role "Crewing (Event Crew) 9I 2A [DATE] 17:00-20:00 (3h) [PERSON_NAME] [PERSON_NAME] …" at bounding box center [245, 273] width 82 height 80
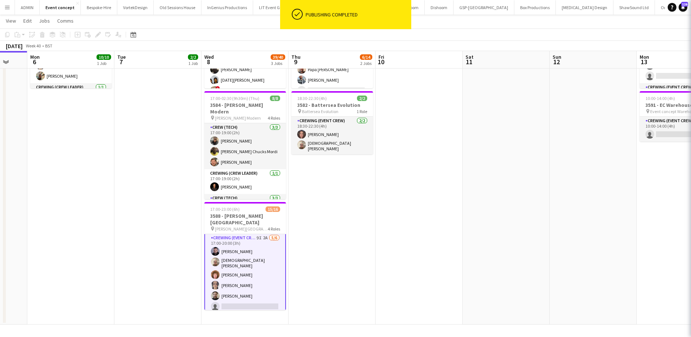
scroll to position [37, 0]
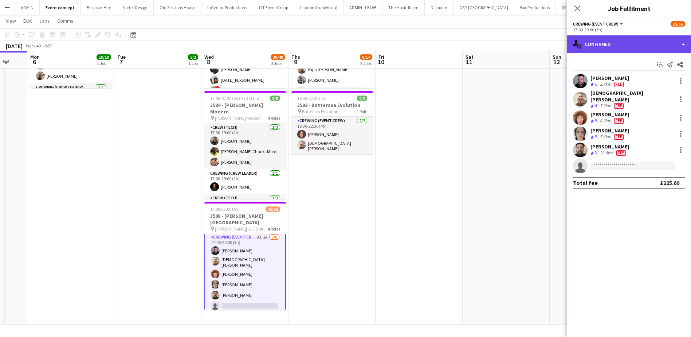
click at [655, 48] on div "single-neutral-actions-check-2 Confirmed" at bounding box center [629, 43] width 124 height 17
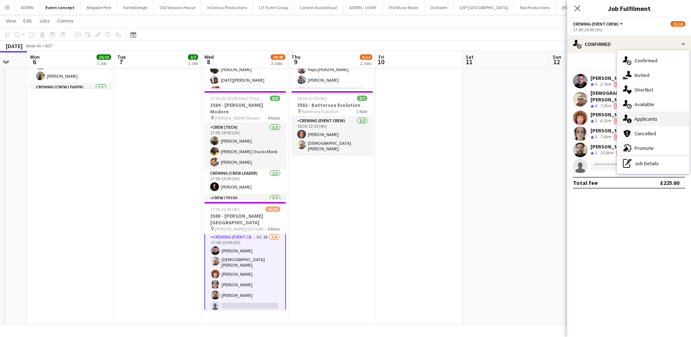
click at [654, 113] on div "single-neutral-actions-information Applicants" at bounding box center [653, 118] width 72 height 15
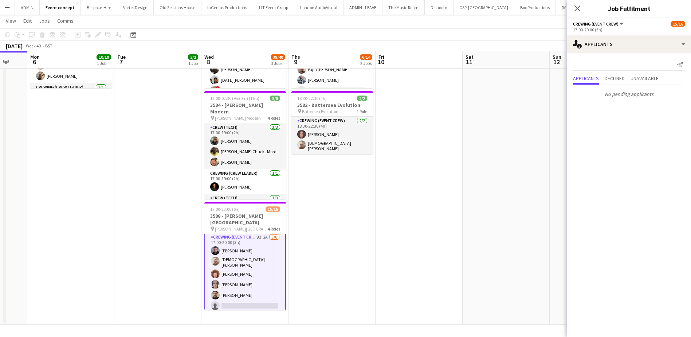
click at [545, 134] on app-date-cell at bounding box center [506, 150] width 87 height 347
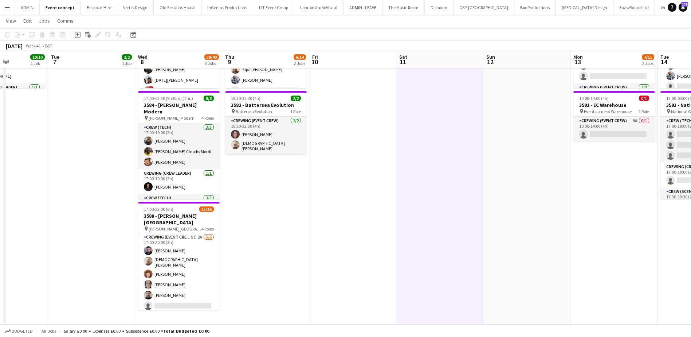
scroll to position [0, 258]
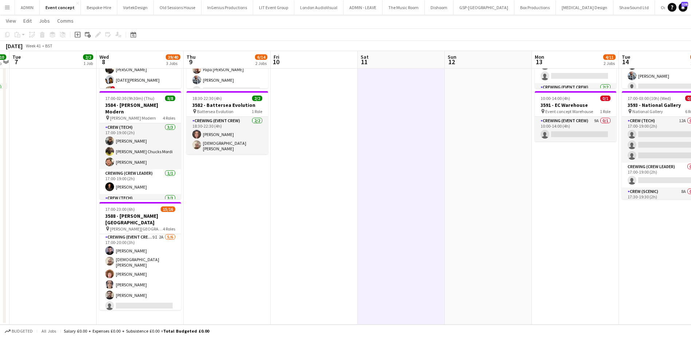
drag, startPoint x: 519, startPoint y: 136, endPoint x: 352, endPoint y: 82, distance: 175.9
click at [409, 124] on app-calendar-viewport "Sat 4 Sun 5 Mon 6 10/10 1 Job Tue 7 2/2 1 Job Wed 8 39/40 3 Jobs Thu 9 6/14 2 J…" at bounding box center [345, 124] width 691 height 400
